Goal: Complete application form: Complete application form

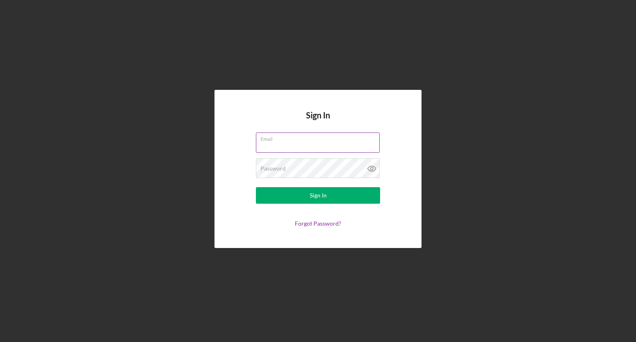
click at [371, 144] on input "Email" at bounding box center [318, 142] width 124 height 20
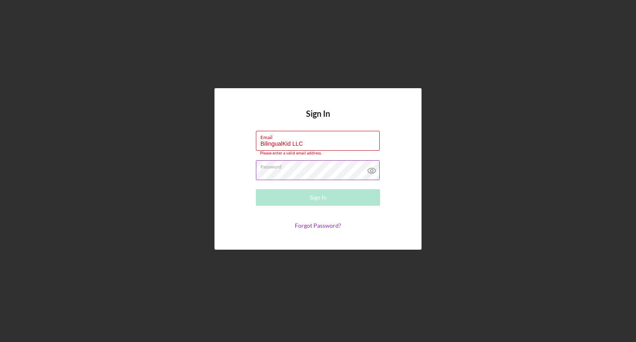
click at [374, 171] on icon at bounding box center [371, 170] width 21 height 21
click at [310, 141] on input "BilingualKid LLC" at bounding box center [318, 141] width 124 height 20
type input "[EMAIL_ADDRESS][DOMAIN_NAME]"
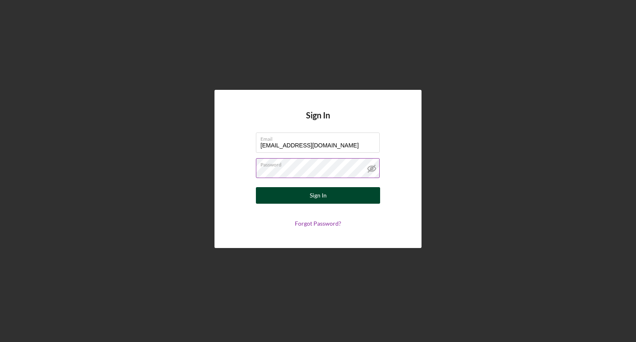
click at [315, 193] on div "Sign In" at bounding box center [318, 195] width 17 height 17
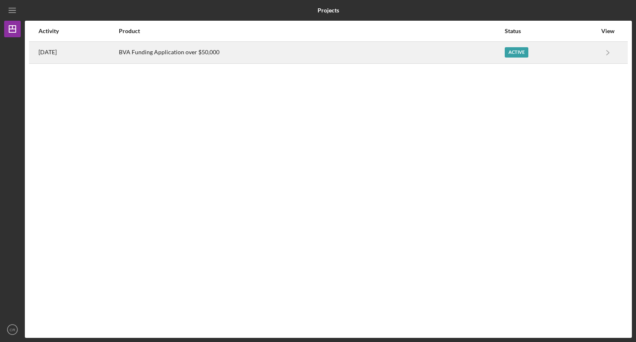
click at [445, 51] on div "BVA Funding Application over $50,000" at bounding box center [311, 52] width 385 height 21
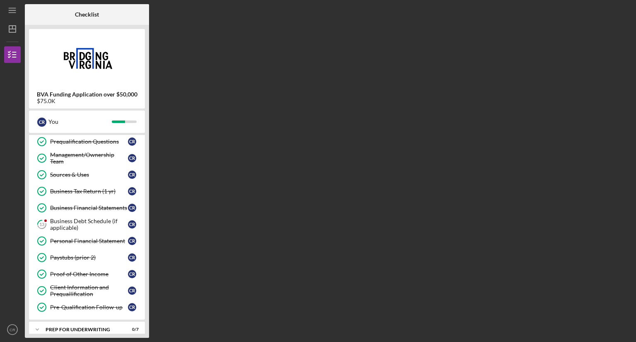
scroll to position [60, 0]
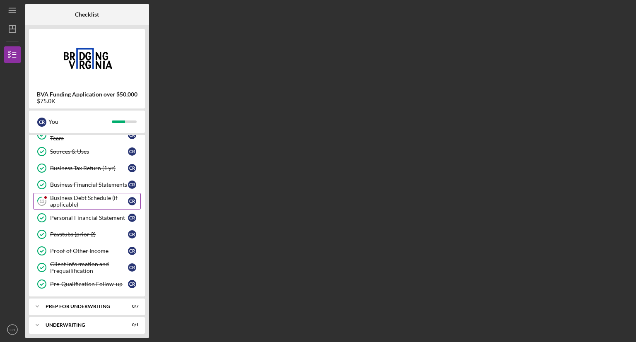
click at [109, 204] on div "Business Debt Schedule (if applicable)" at bounding box center [89, 201] width 78 height 13
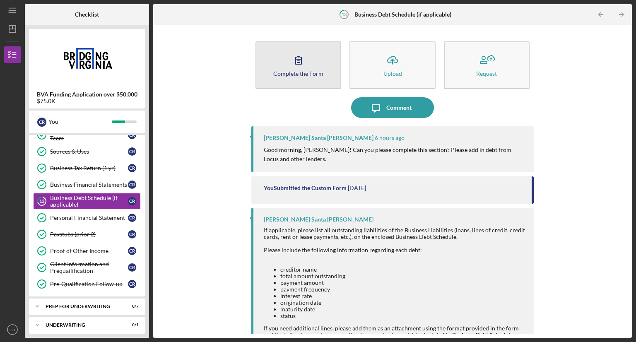
click at [299, 64] on icon "button" at bounding box center [299, 60] width 6 height 8
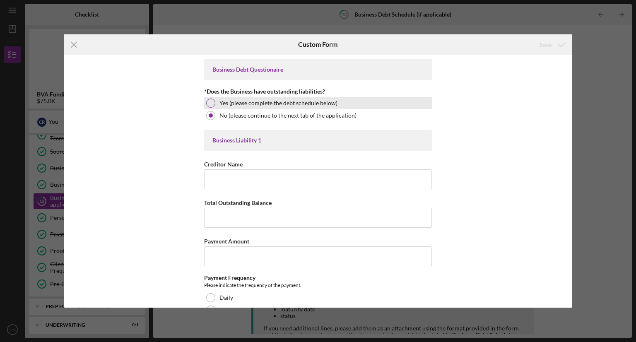
click at [324, 100] on label "Yes (please complete the debt schedule below)" at bounding box center [278, 103] width 118 height 7
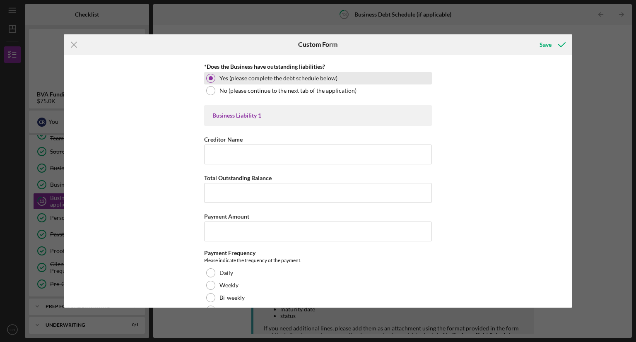
scroll to position [28, 0]
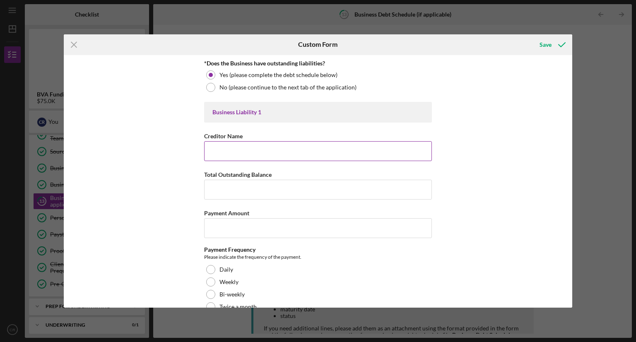
click at [308, 153] on input "Creditor Name" at bounding box center [318, 151] width 228 height 20
type input "LOCUS Bank"
